Goal: Task Accomplishment & Management: Complete application form

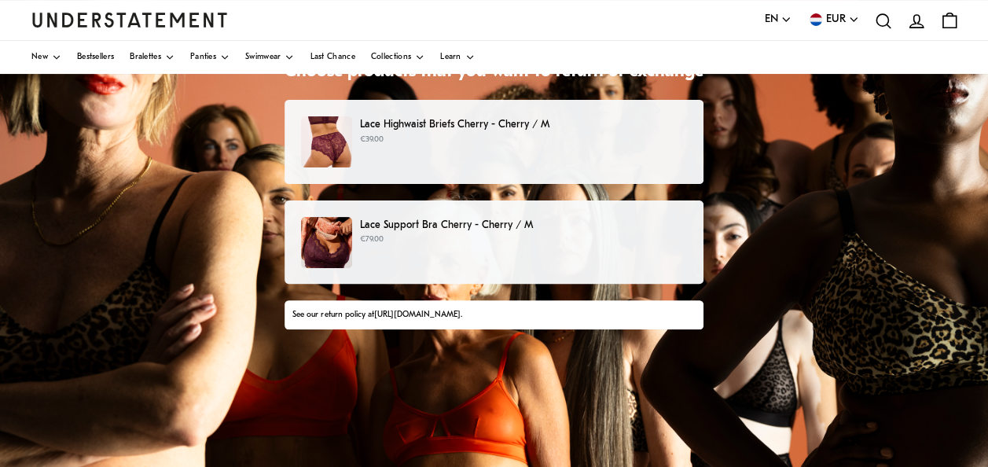
scroll to position [152, 0]
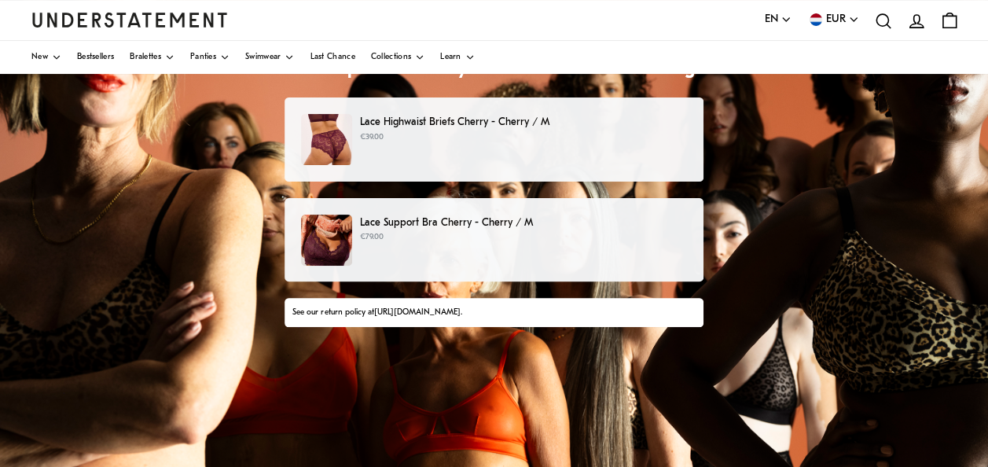
click at [515, 134] on p "€39.00" at bounding box center [523, 137] width 327 height 13
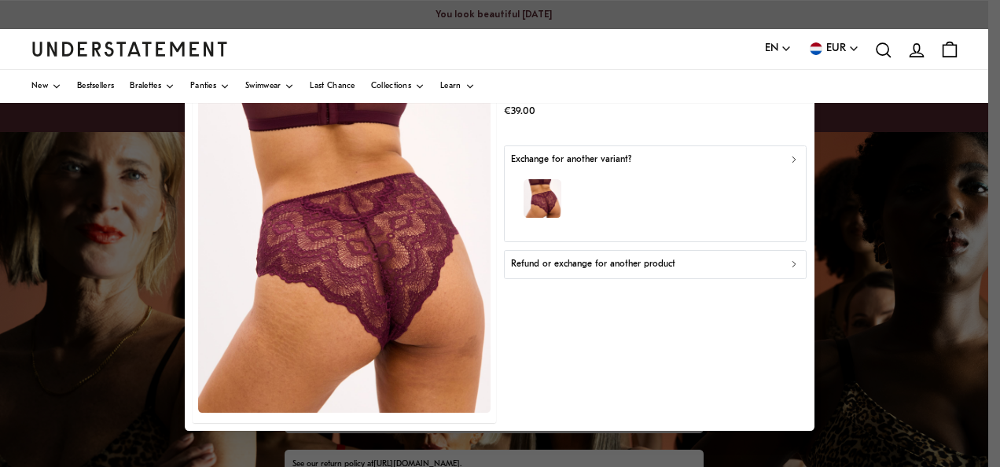
click at [766, 263] on div "Refund or exchange for another product" at bounding box center [655, 264] width 289 height 15
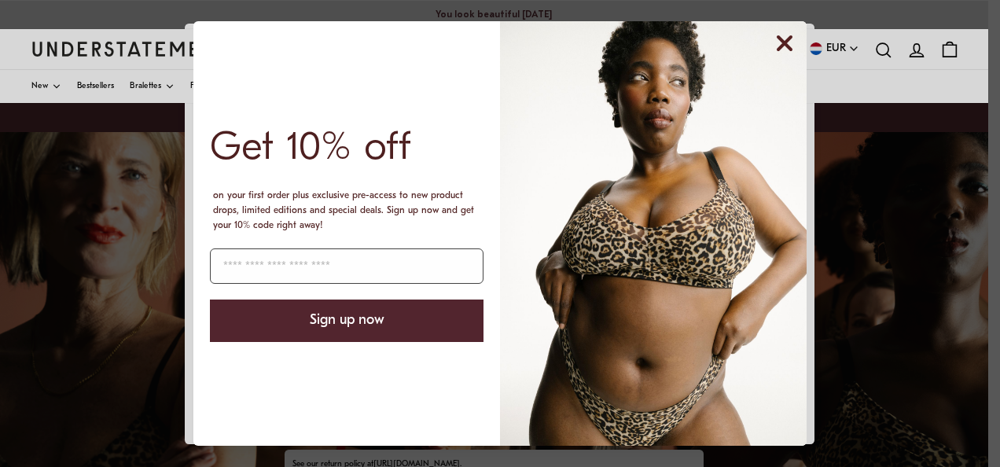
click at [781, 41] on icon "Close dialog" at bounding box center [784, 43] width 13 height 13
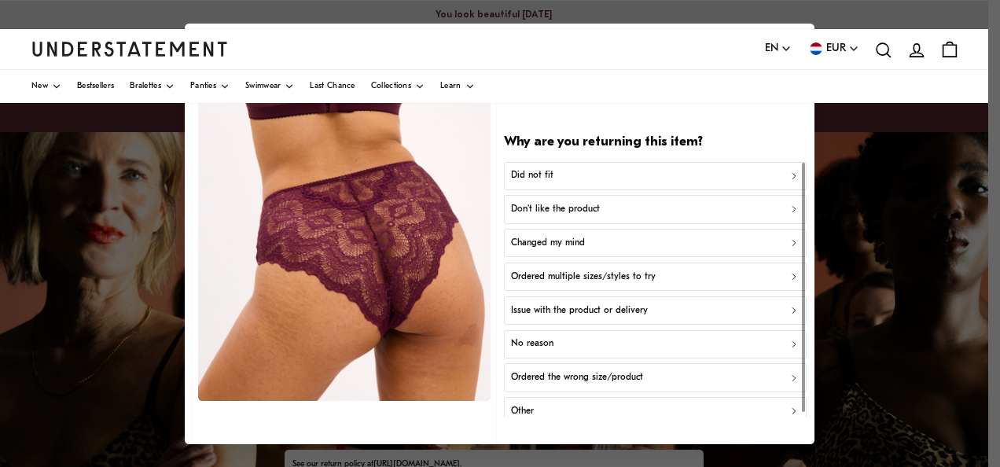
click at [756, 177] on div "Did not fit" at bounding box center [655, 175] width 289 height 15
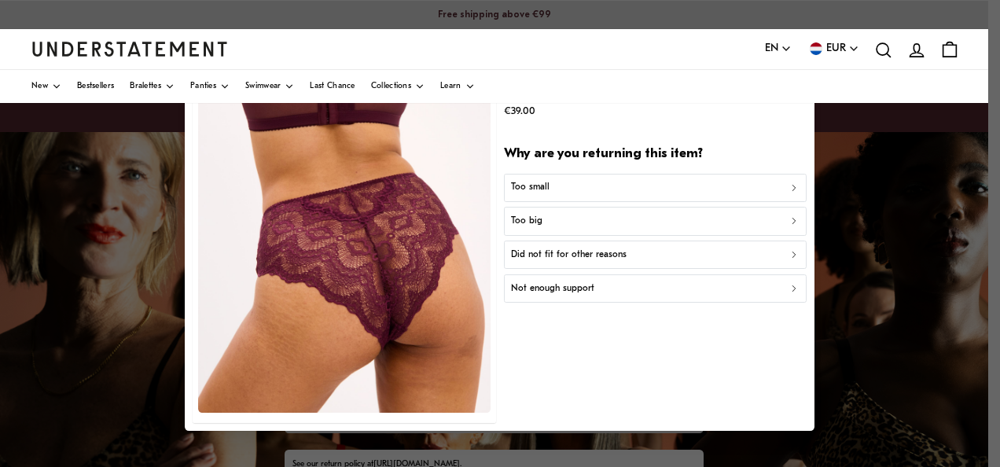
click at [701, 256] on div "Did not fit for other reasons" at bounding box center [655, 255] width 289 height 15
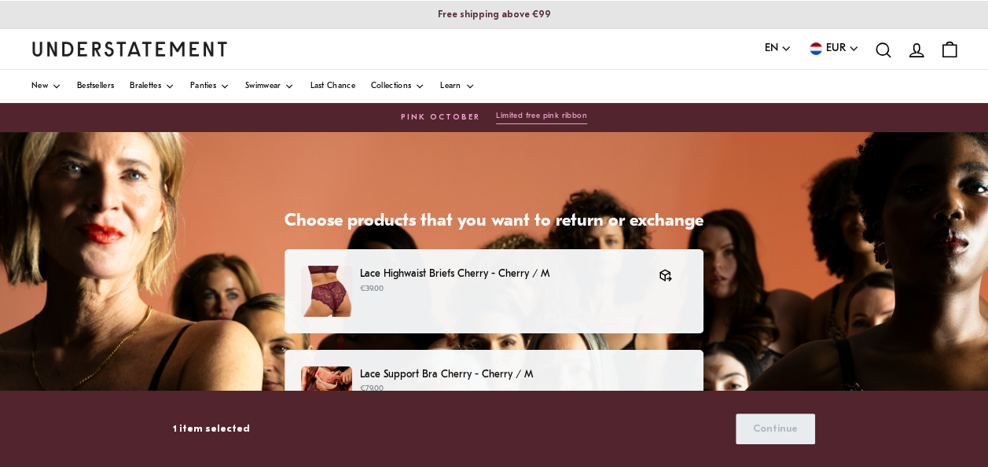
click at [615, 374] on p "Lace Support Bra Cherry - Cherry / M" at bounding box center [523, 374] width 327 height 17
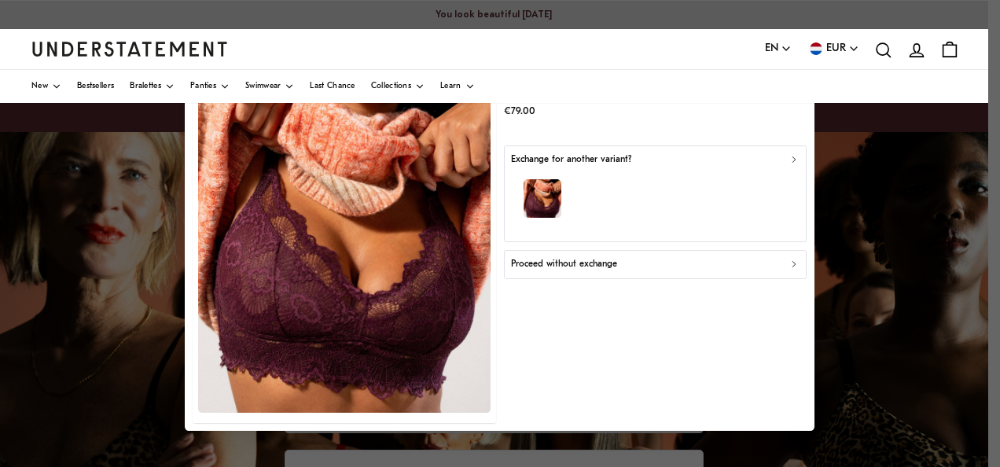
click at [686, 263] on div "Proceed without exchange" at bounding box center [655, 264] width 289 height 15
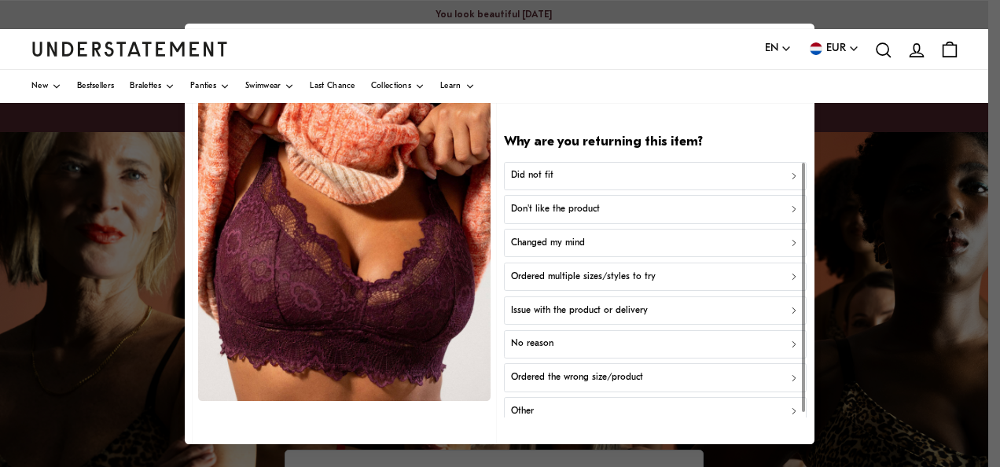
click at [543, 236] on p "Changed my mind" at bounding box center [548, 243] width 74 height 15
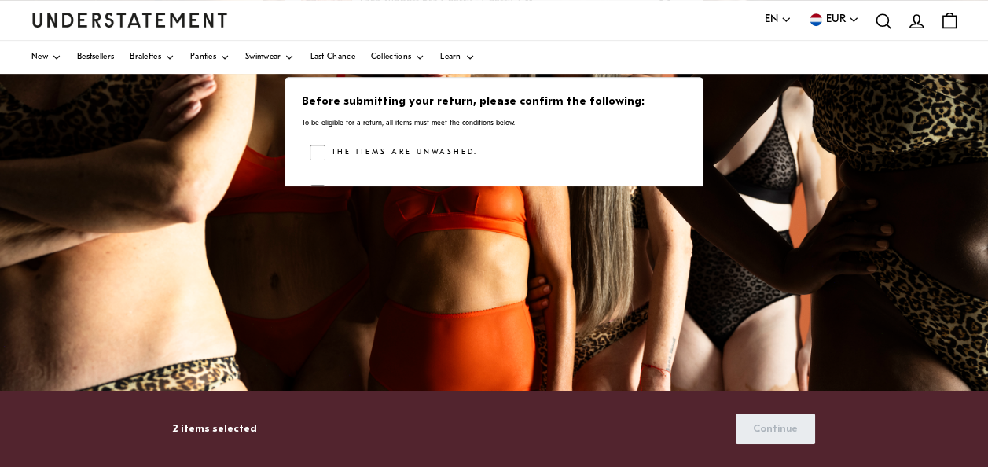
scroll to position [362, 0]
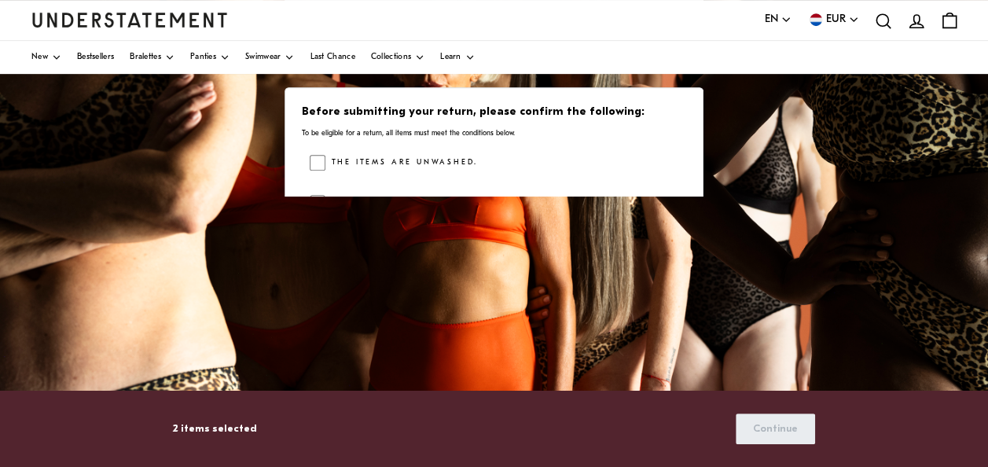
click at [362, 113] on h3 "Before submitting your return, please confirm the following:" at bounding box center [494, 113] width 384 height 16
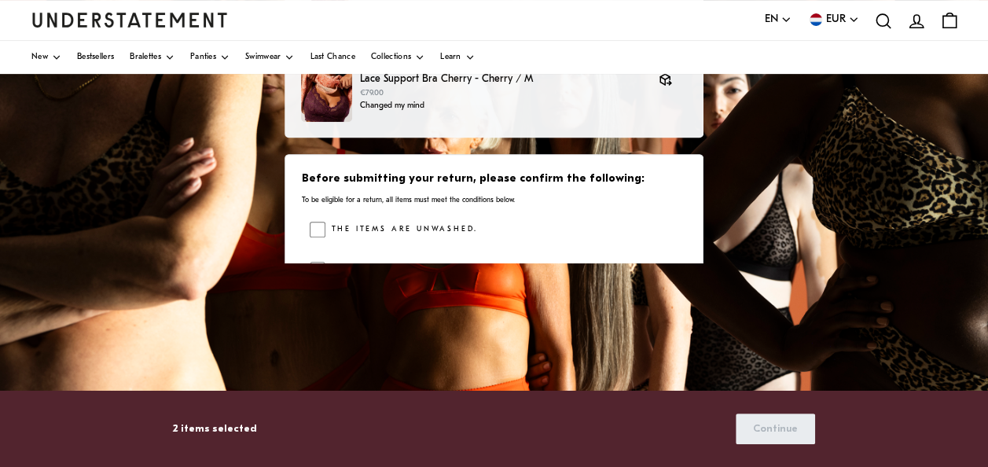
scroll to position [294, 0]
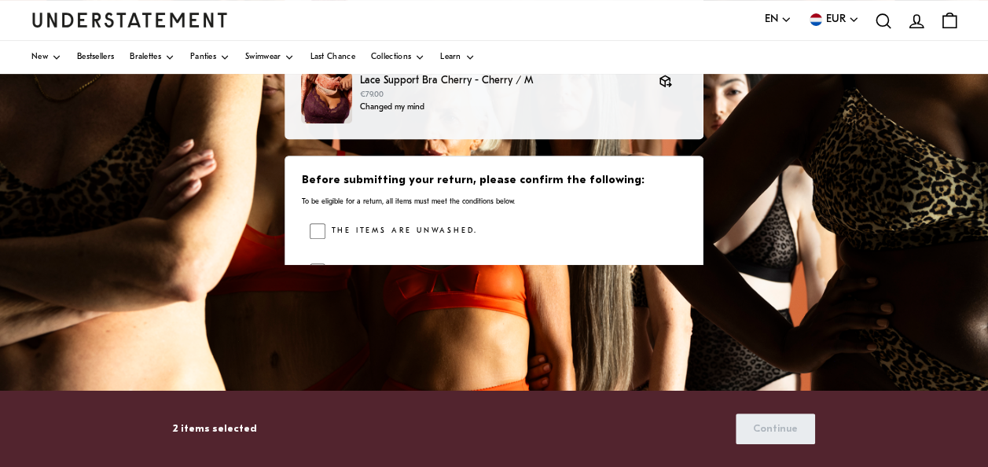
click at [600, 252] on div "The items are unwashed. The items still have all original labels/tags attached.…" at bounding box center [498, 274] width 377 height 102
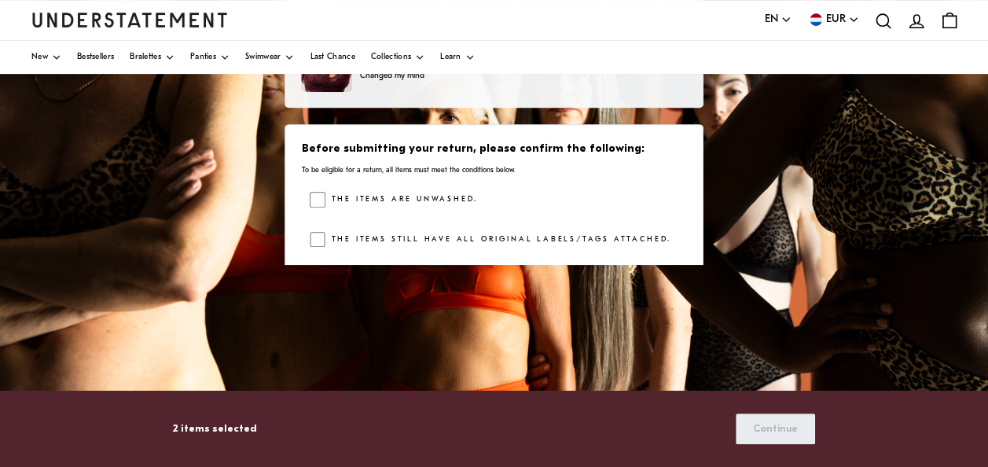
scroll to position [63, 0]
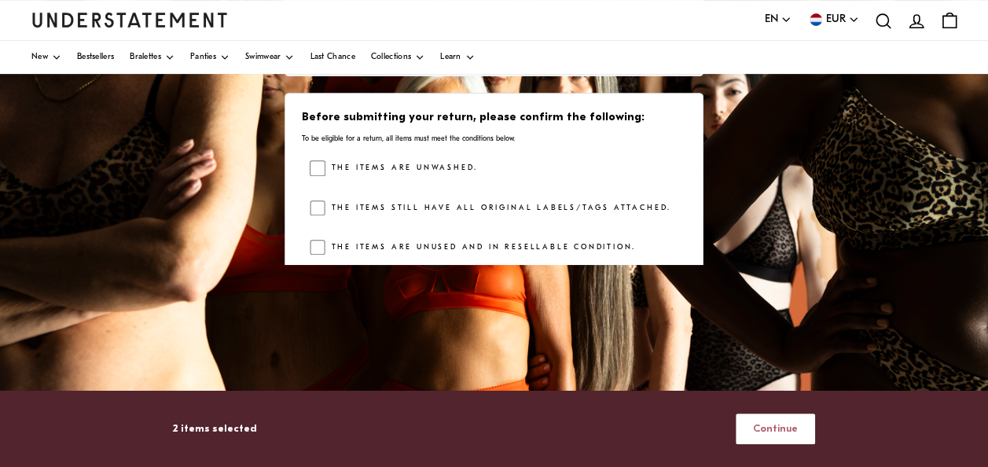
click at [770, 422] on span "Continue" at bounding box center [775, 428] width 45 height 29
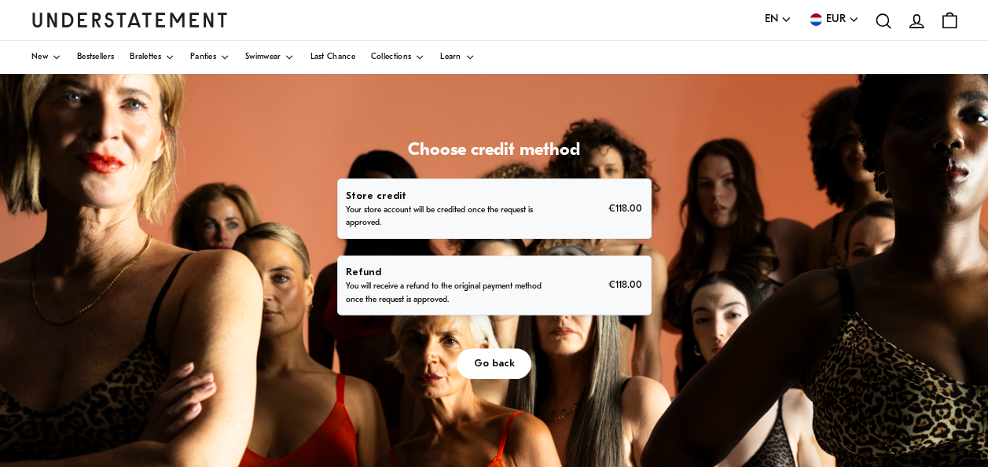
scroll to position [69, 0]
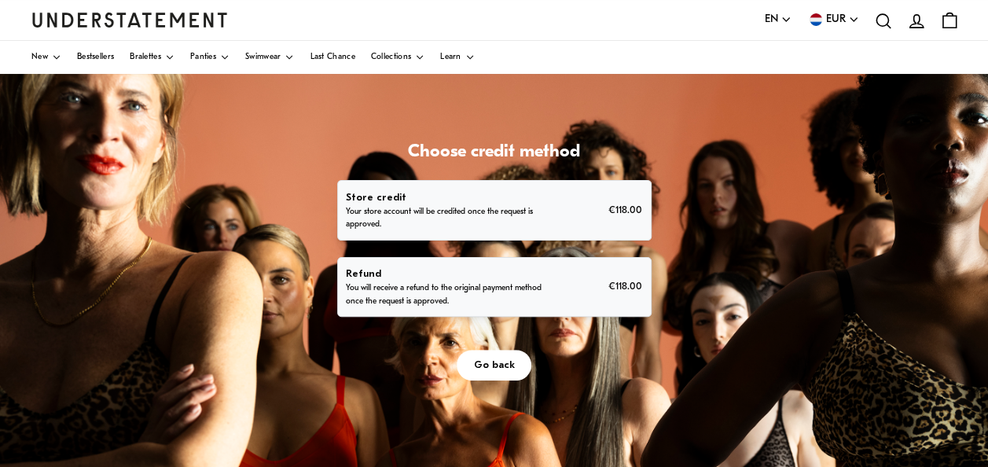
click at [469, 290] on p "You will receive a refund to the original payment method once the request is ap…" at bounding box center [444, 294] width 197 height 25
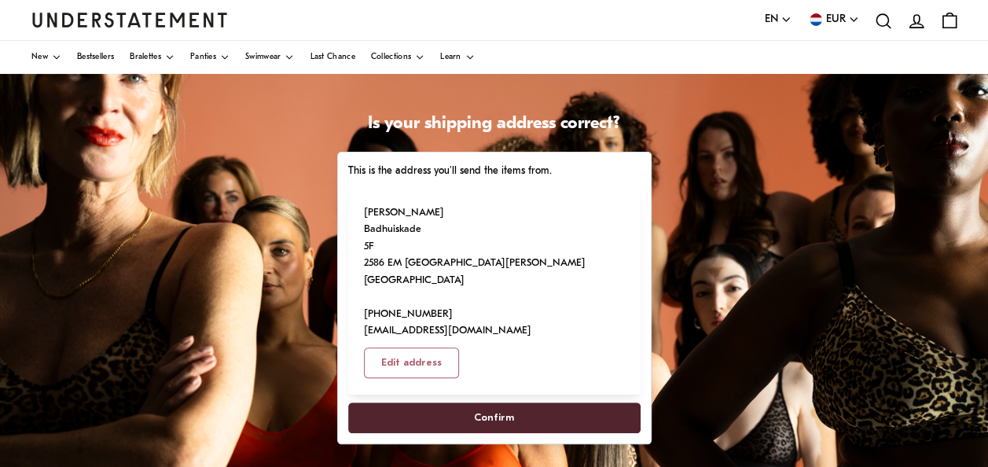
scroll to position [101, 0]
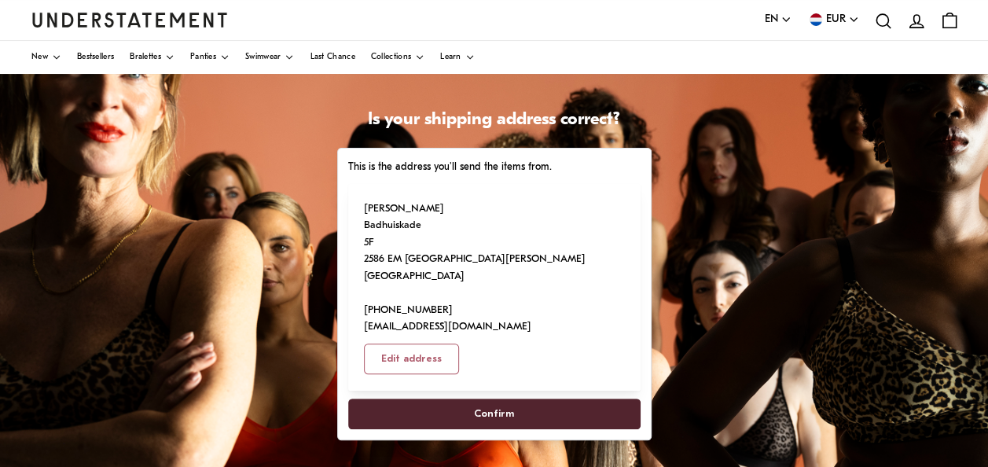
click at [498, 399] on span "Confirm" at bounding box center [494, 413] width 40 height 29
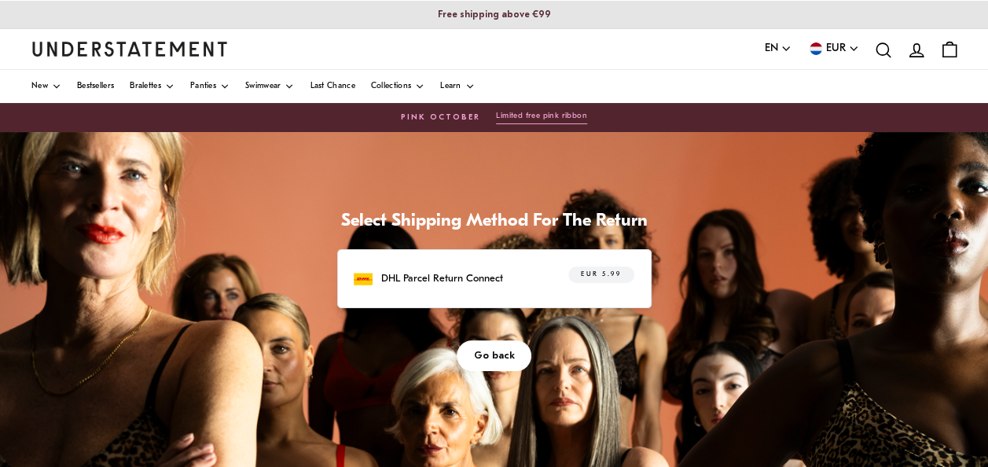
click at [485, 286] on div "DHL Parcel Return Connect" at bounding box center [428, 279] width 149 height 19
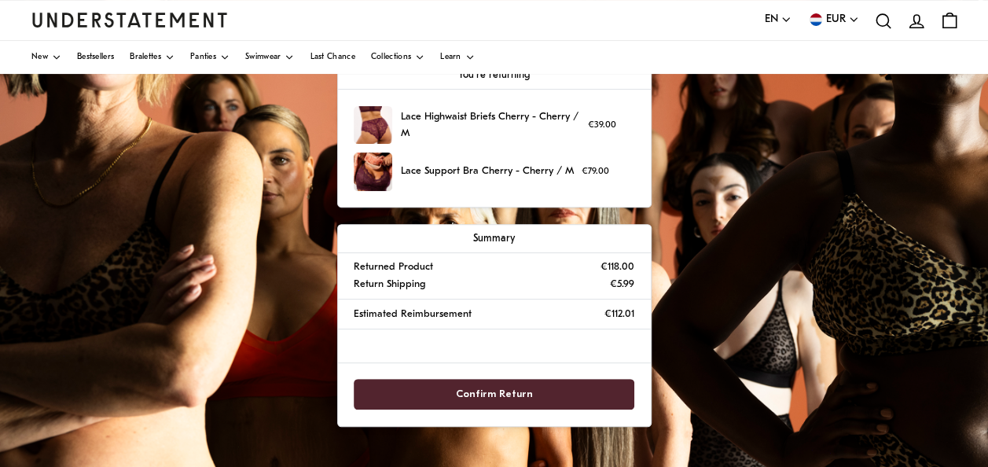
scroll to position [190, 0]
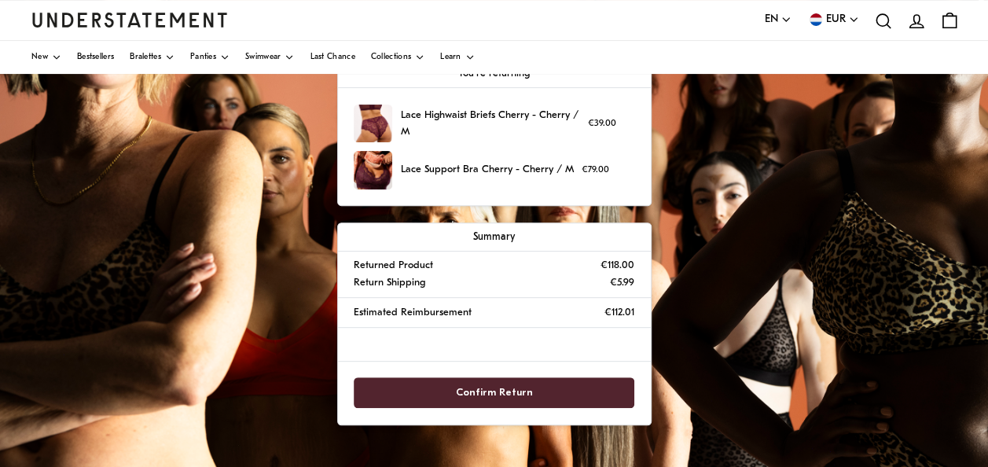
click at [489, 385] on span "Confirm Return" at bounding box center [494, 392] width 77 height 29
